Goal: Check status: Check status

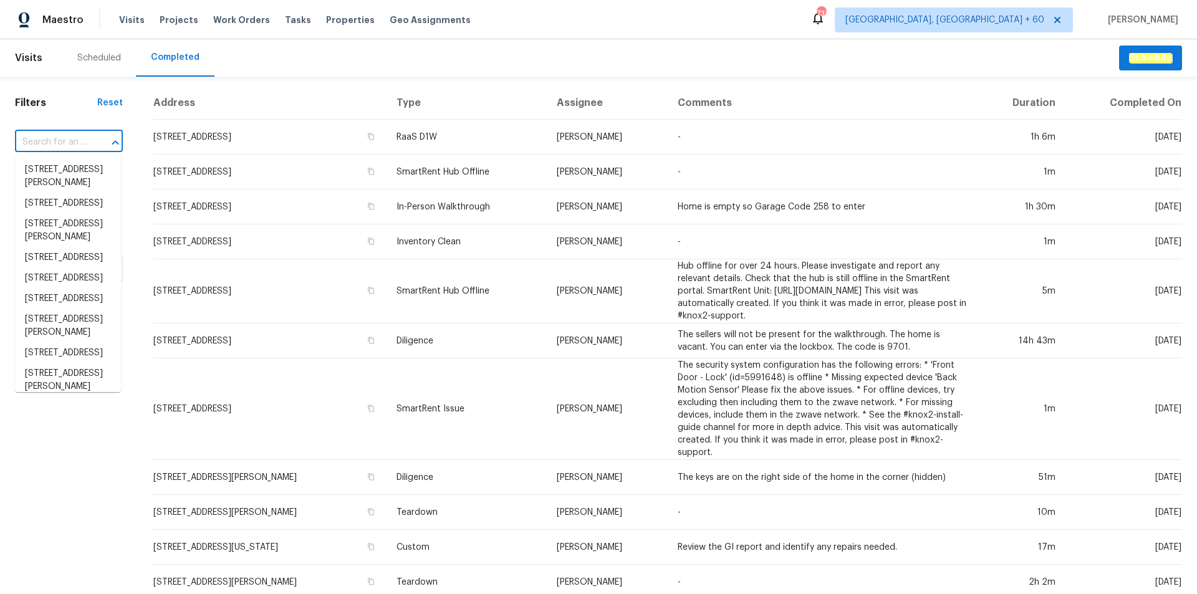
click at [56, 137] on input "text" at bounding box center [51, 142] width 73 height 19
paste input "[STREET_ADDRESS]"
type input "[STREET_ADDRESS]"
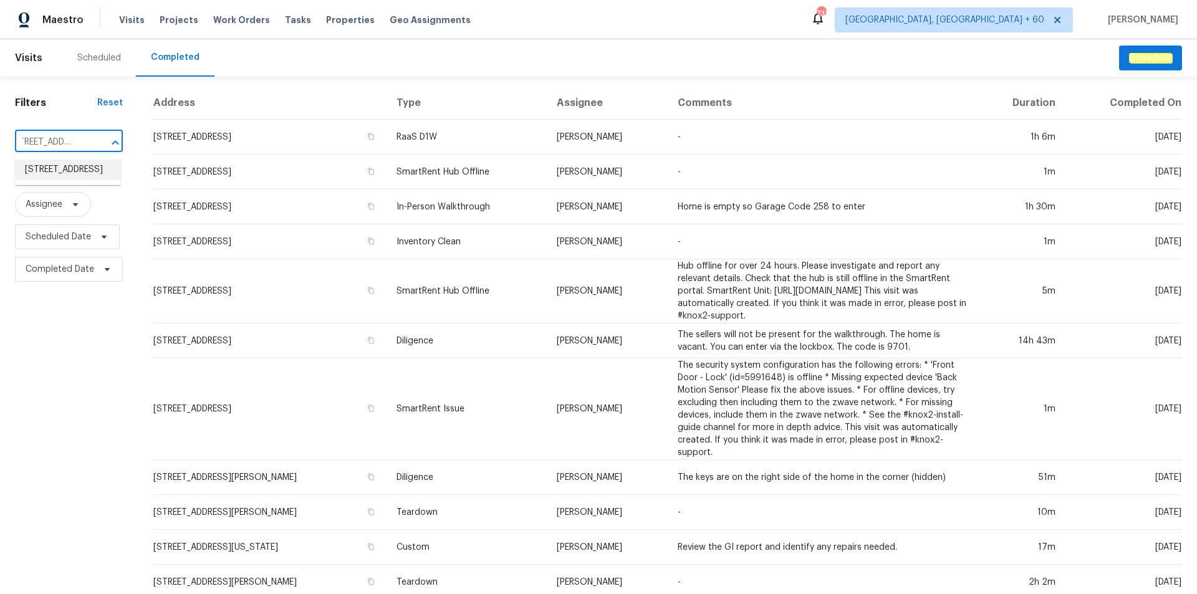
click at [59, 170] on li "[STREET_ADDRESS]" at bounding box center [68, 170] width 106 height 21
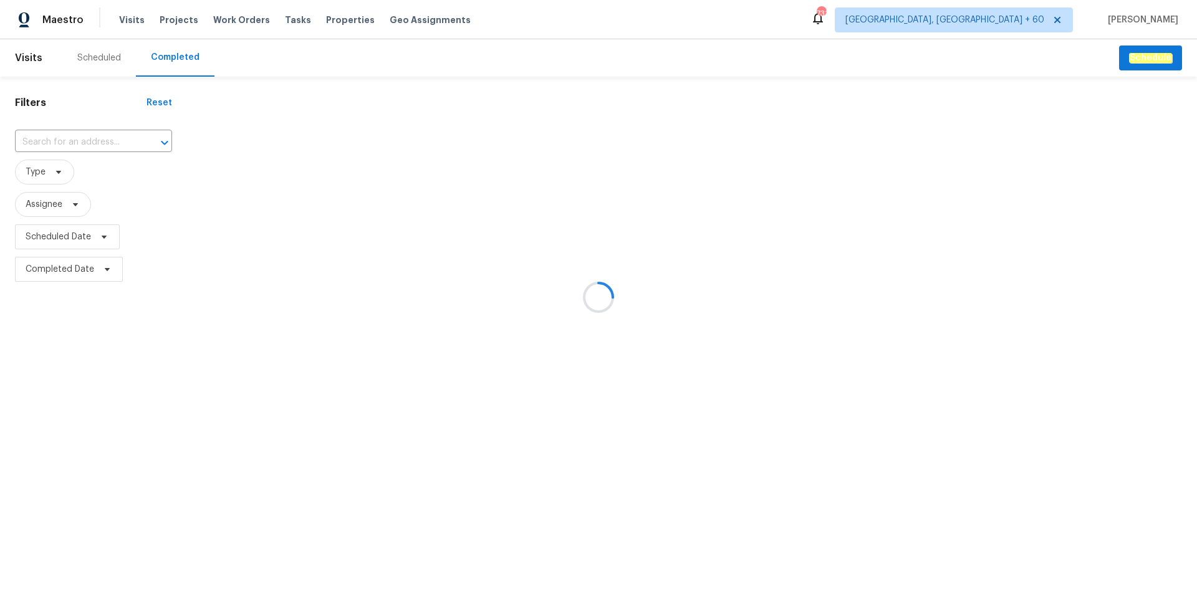
type input "[STREET_ADDRESS]"
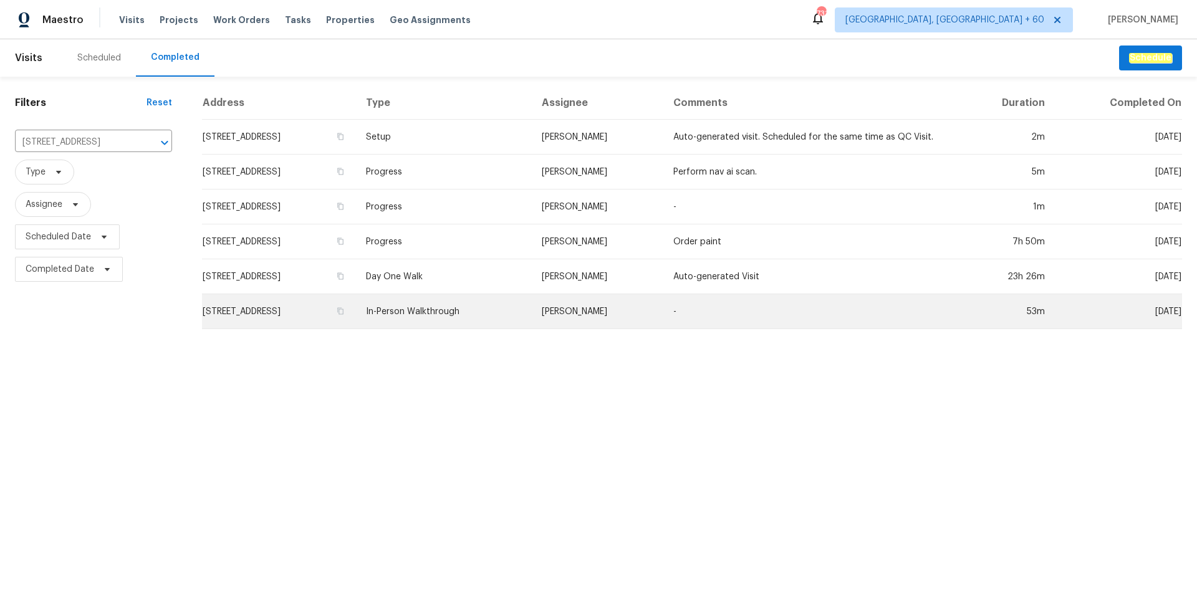
click at [449, 306] on td "In-Person Walkthrough" at bounding box center [443, 311] width 175 height 35
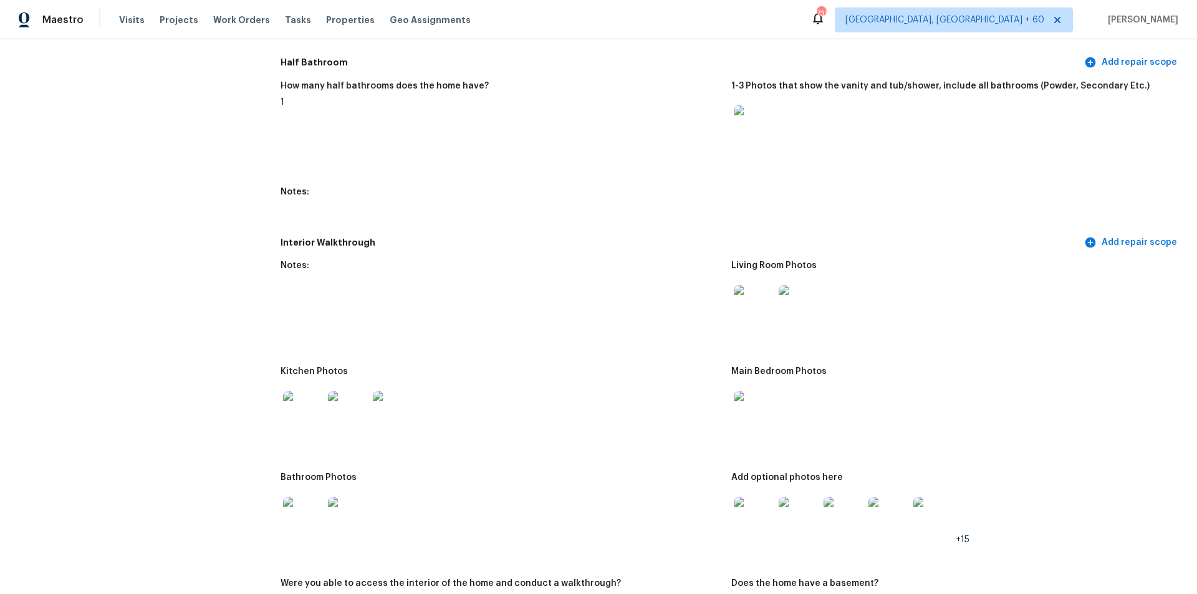
scroll to position [1433, 0]
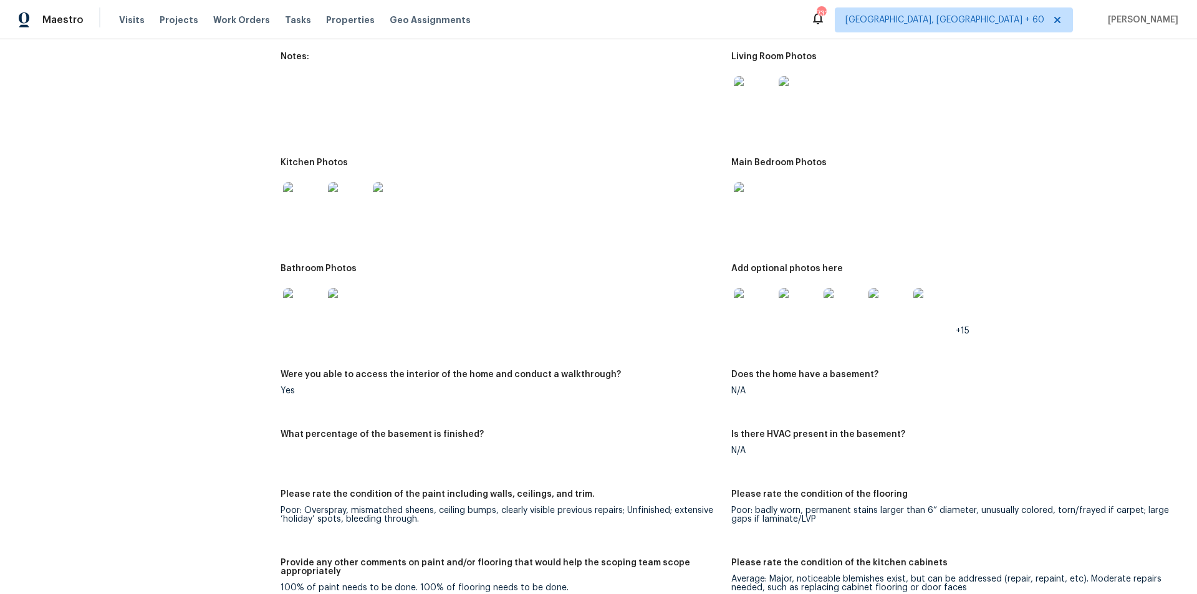
click at [758, 85] on img at bounding box center [754, 96] width 40 height 40
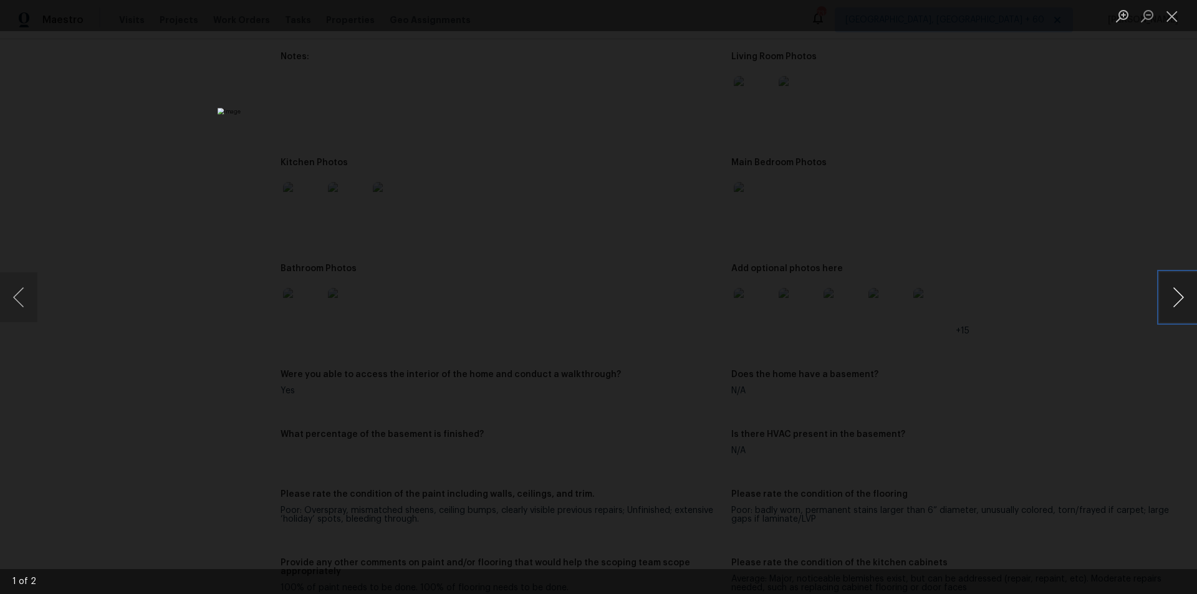
click at [1159, 288] on button "Next image" at bounding box center [1177, 297] width 37 height 50
click at [125, 242] on div "Lightbox" at bounding box center [598, 297] width 1197 height 594
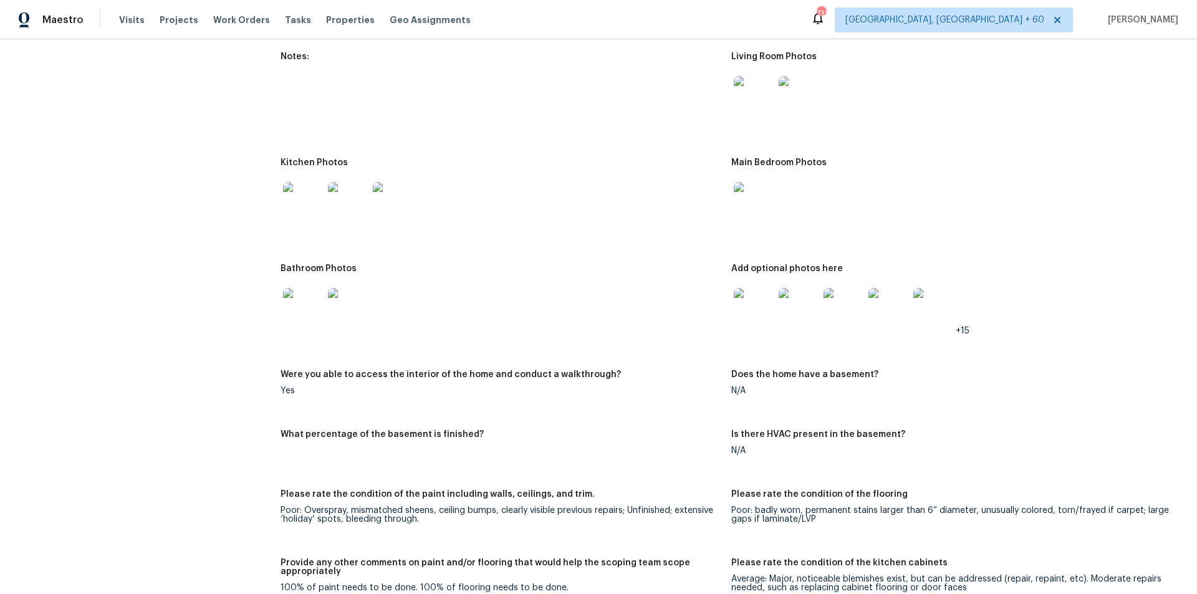
click at [295, 303] on img at bounding box center [303, 308] width 40 height 40
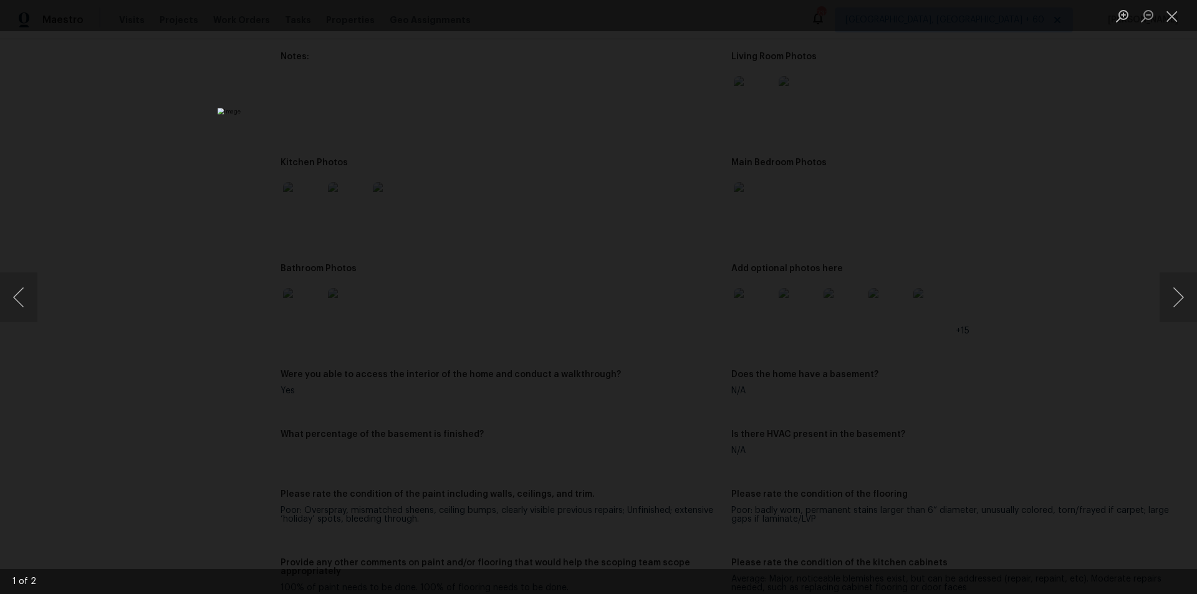
click at [981, 161] on div "Lightbox" at bounding box center [598, 297] width 1197 height 594
